Goal: Entertainment & Leisure: Browse casually

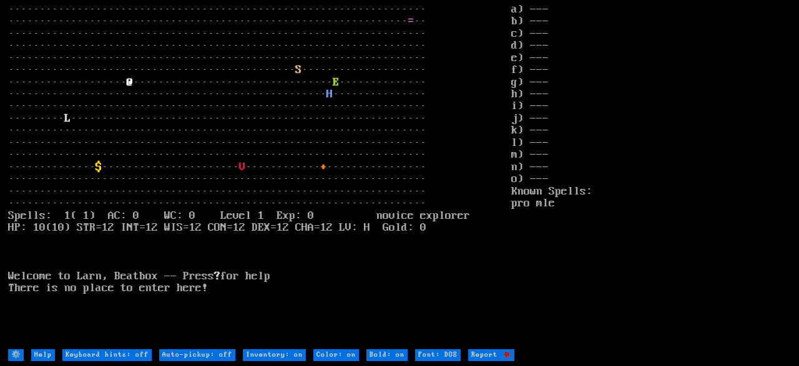
click at [574, 330] on stats "a) --- b) --- c) --- d) --- e) --- f) --- g) --- h) --- i) --- j) --- k) --- l)…" at bounding box center [651, 176] width 280 height 345
